Goal: Transaction & Acquisition: Purchase product/service

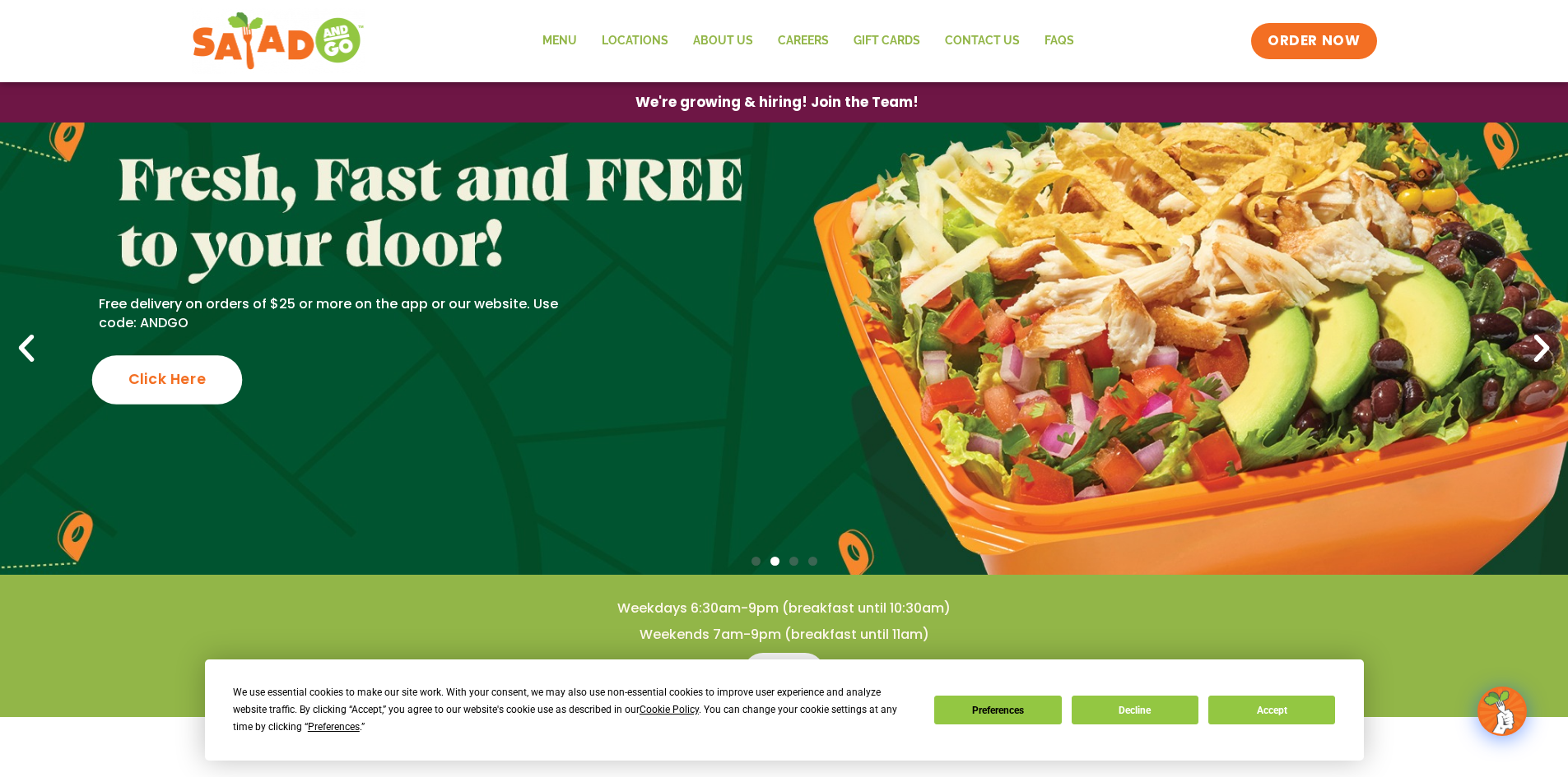
click at [200, 392] on div "Click Here" at bounding box center [167, 380] width 151 height 49
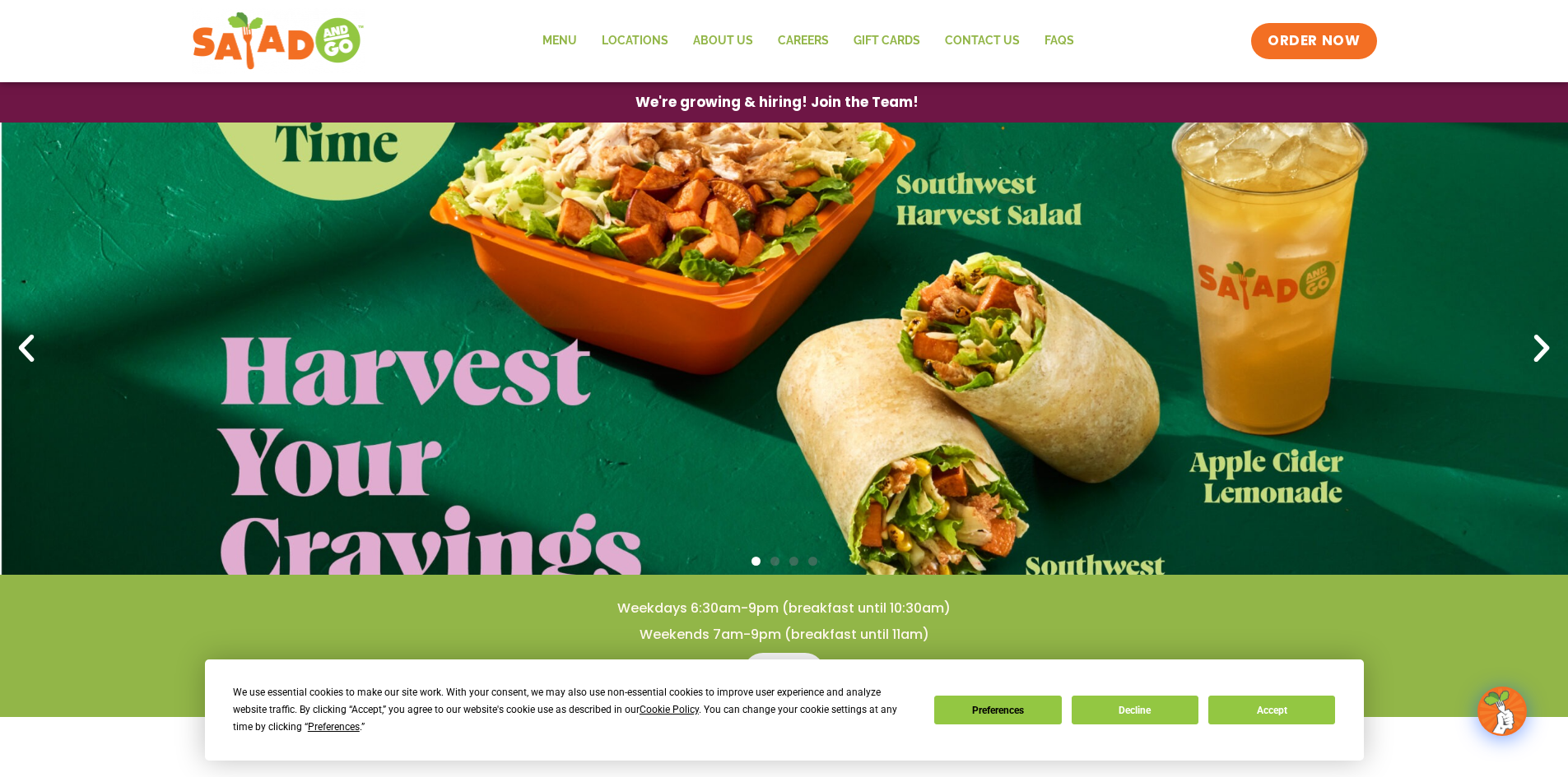
click at [1531, 346] on icon "Next slide" at bounding box center [1541, 348] width 37 height 37
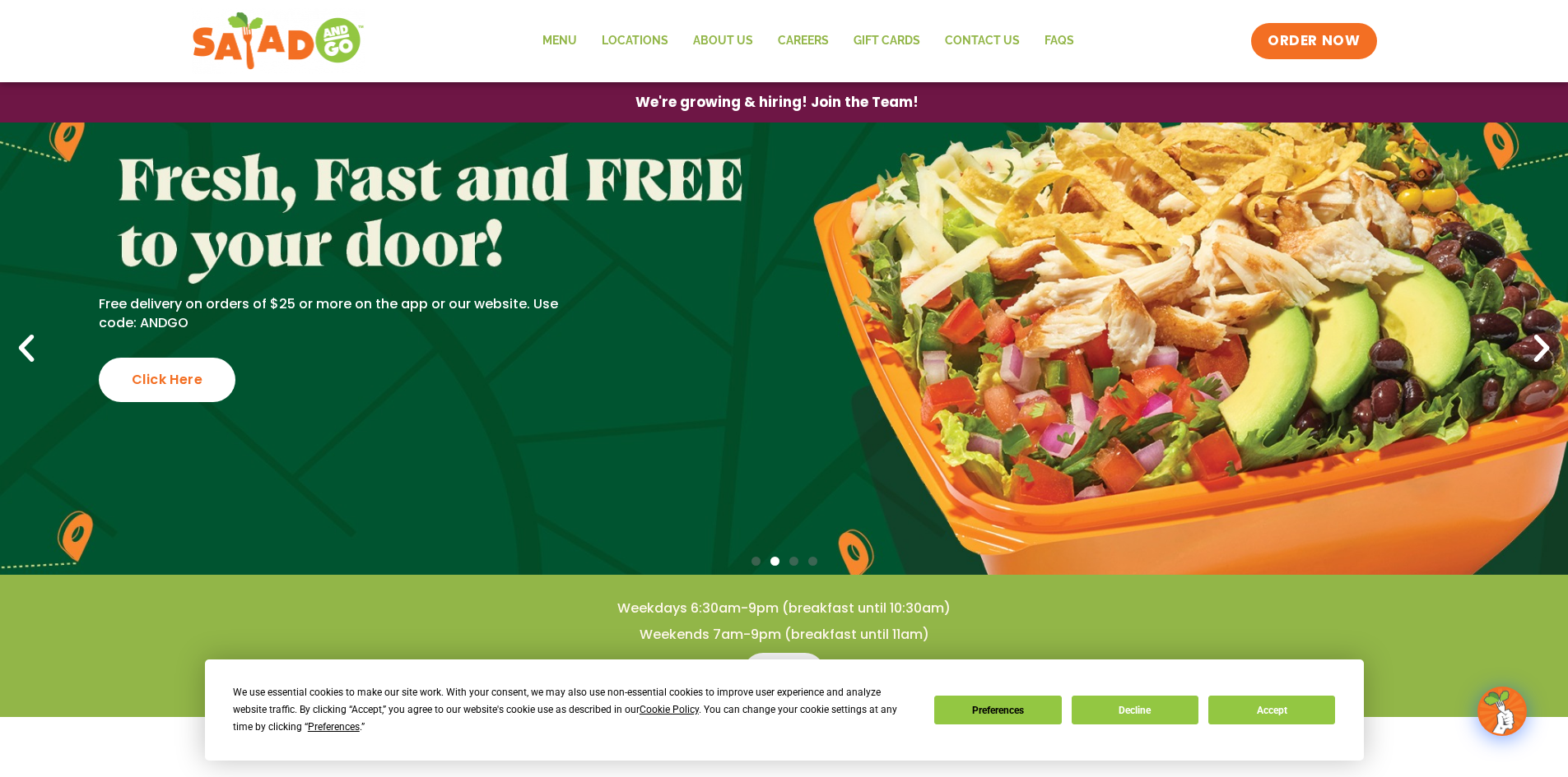
click at [1531, 349] on icon "Next slide" at bounding box center [1541, 348] width 37 height 37
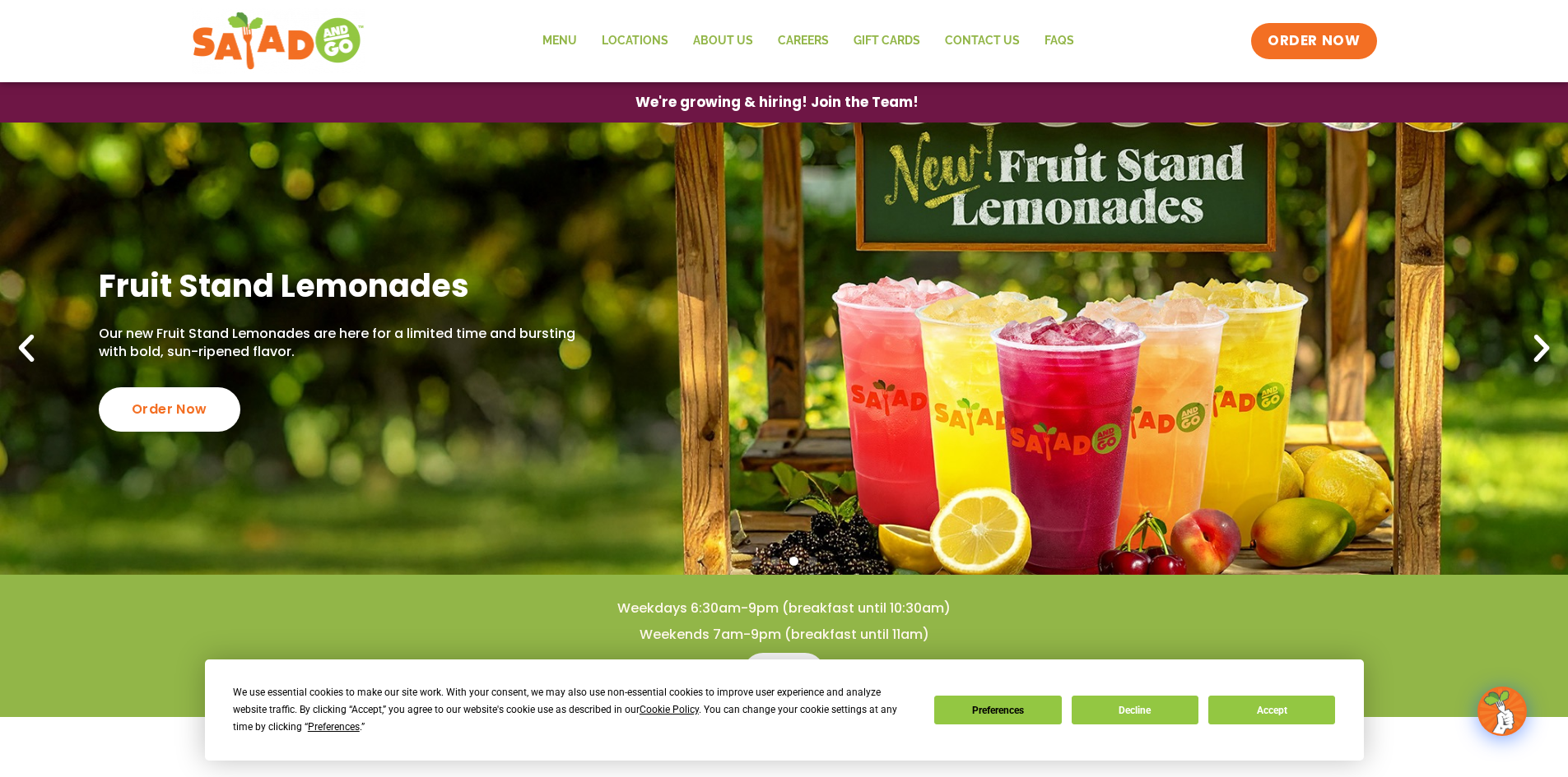
click at [1531, 349] on icon "Next slide" at bounding box center [1541, 348] width 37 height 37
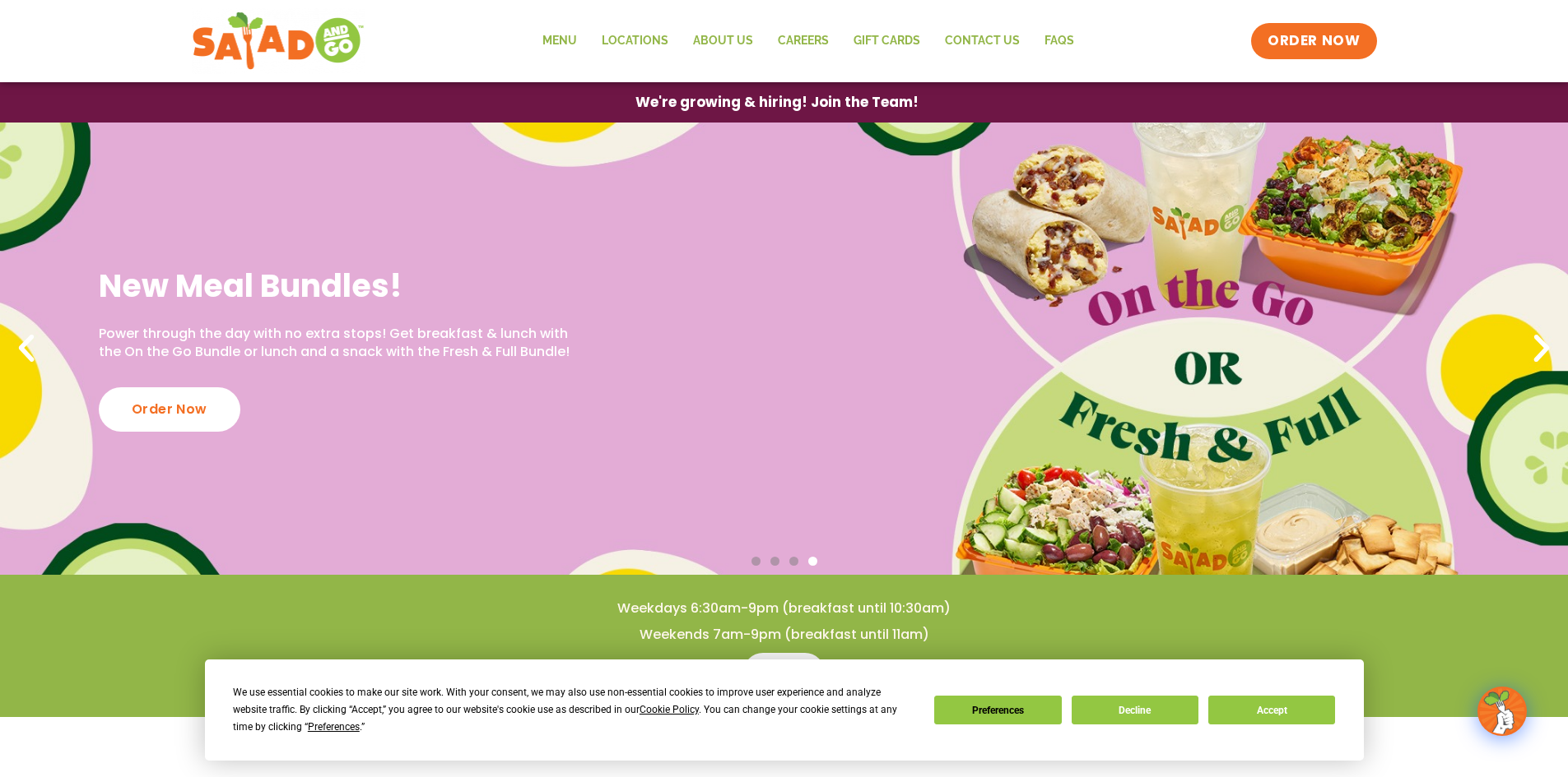
click at [1531, 349] on icon "Next slide" at bounding box center [1541, 348] width 37 height 37
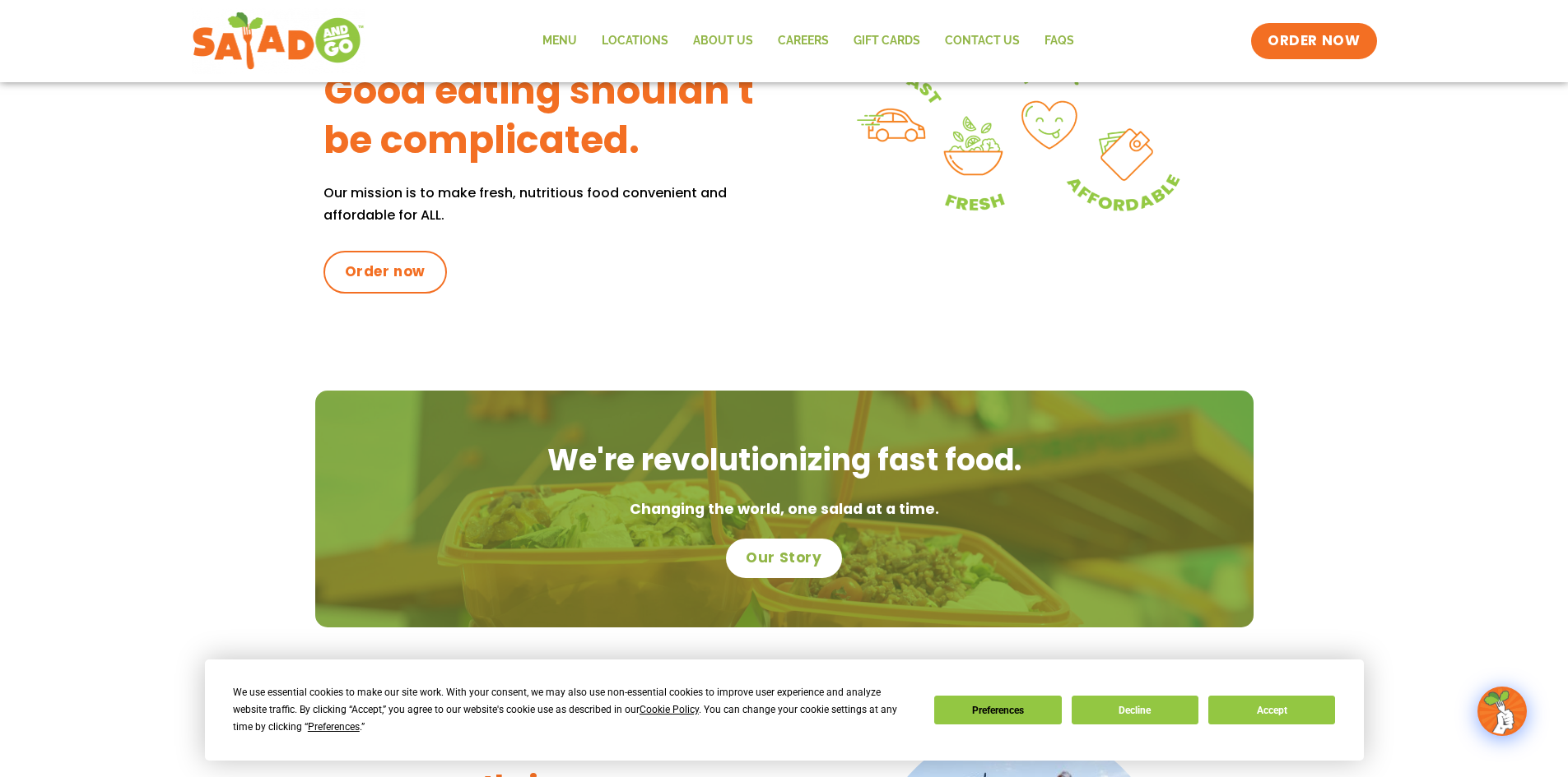
scroll to position [749, 0]
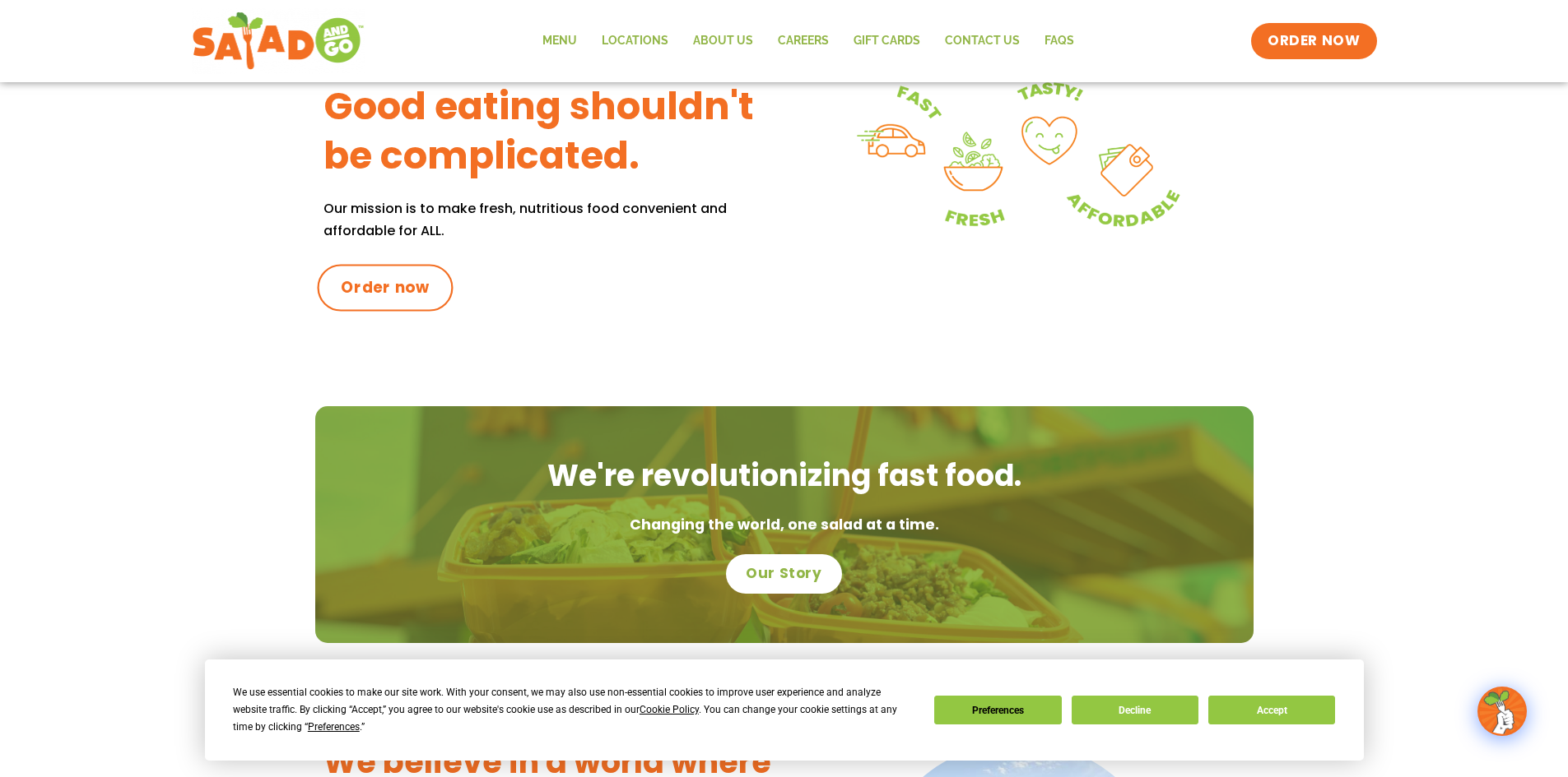
click at [384, 288] on span "Order now" at bounding box center [385, 287] width 89 height 22
